Goal: Task Accomplishment & Management: Use online tool/utility

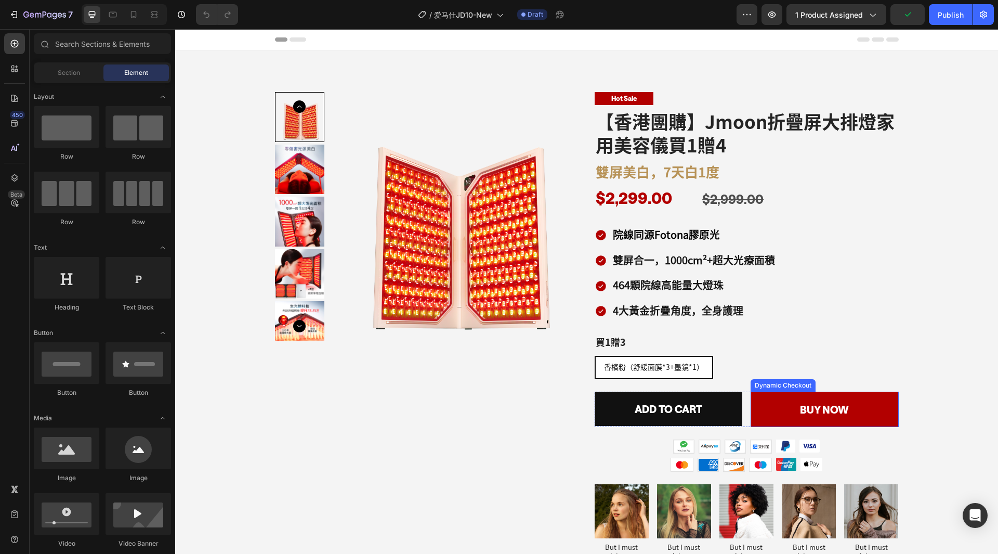
click at [781, 398] on button "BUY NOW" at bounding box center [825, 408] width 148 height 35
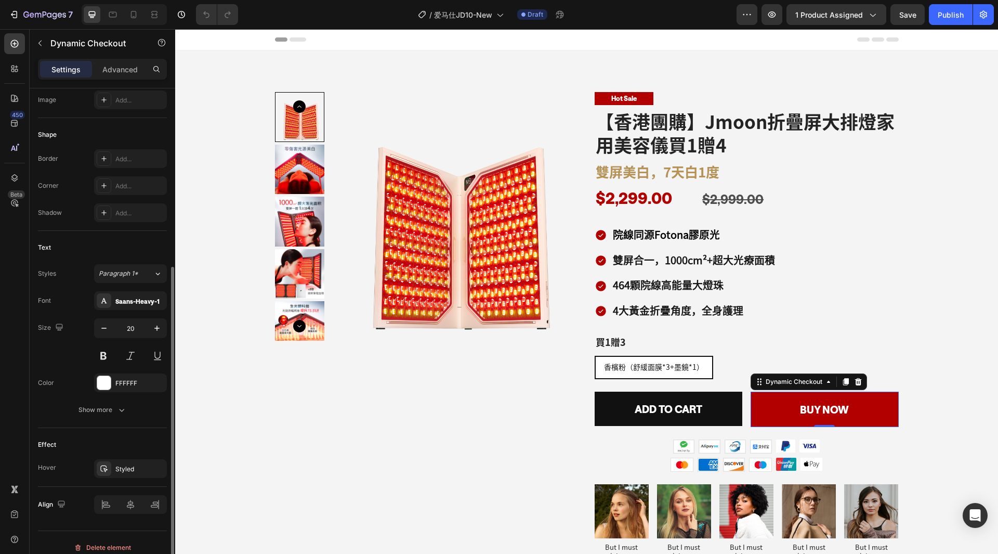
scroll to position [284, 0]
click at [115, 73] on p "Advanced" at bounding box center [119, 69] width 35 height 11
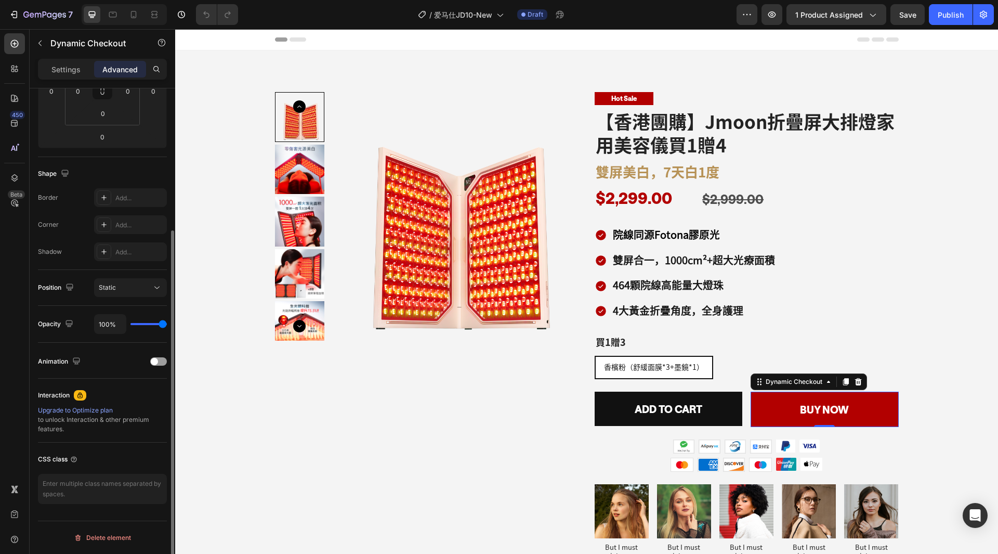
scroll to position [199, 0]
click at [42, 43] on icon "button" at bounding box center [40, 43] width 8 height 8
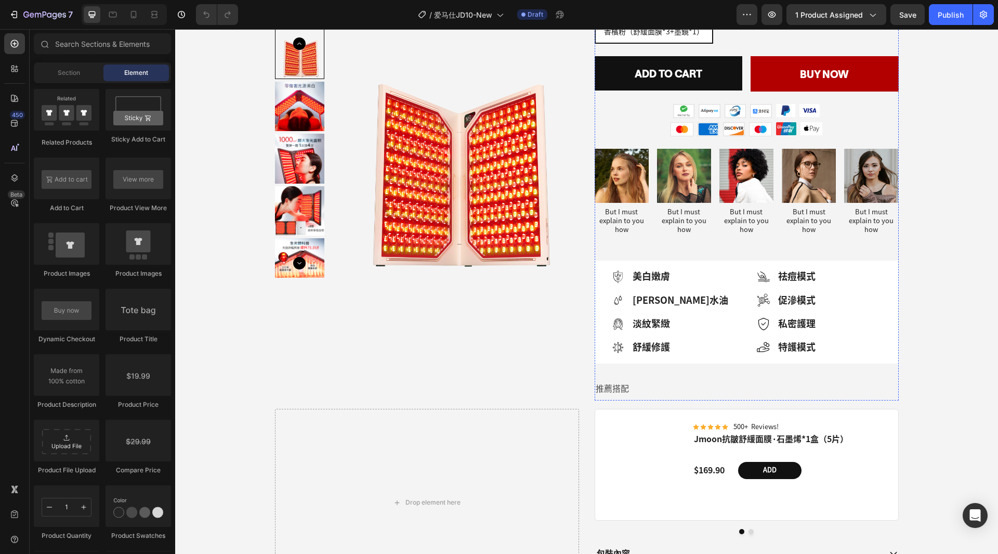
scroll to position [0, 0]
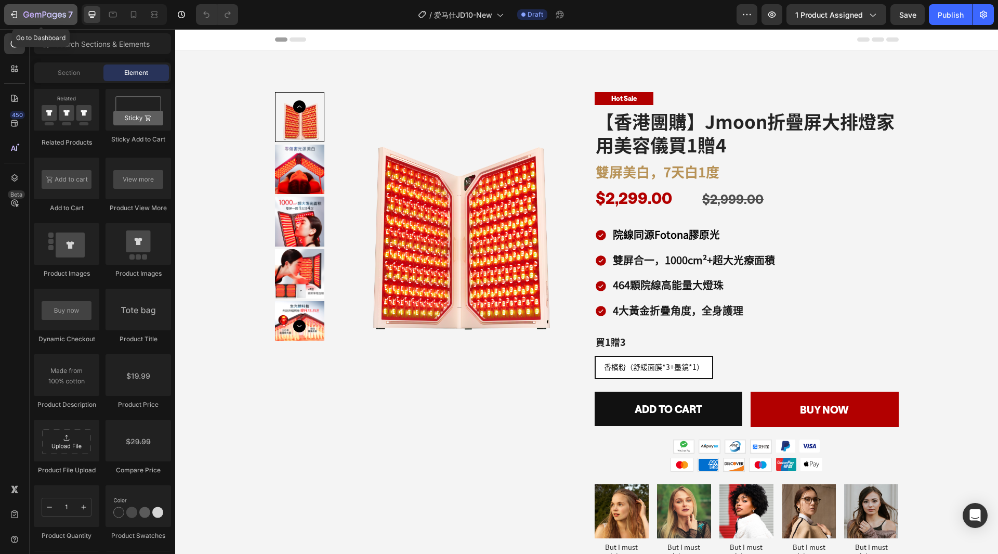
click at [14, 22] on button "7" at bounding box center [40, 14] width 73 height 21
